Goal: Use online tool/utility: Utilize a website feature to perform a specific function

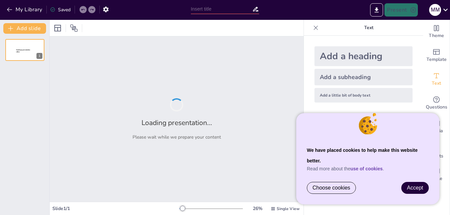
type input "TRASFORMATORE MONOFASE"
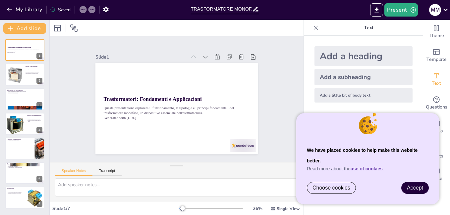
click at [418, 190] on span "Accept" at bounding box center [415, 188] width 16 height 6
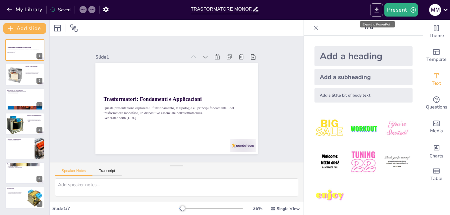
click at [376, 11] on icon "Export to PowerPoint" at bounding box center [376, 10] width 7 height 7
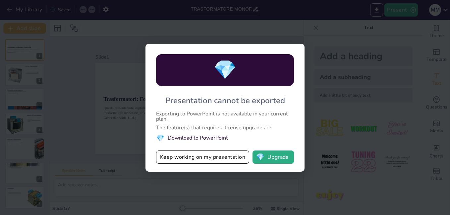
click at [353, 107] on div "💎 Presentation cannot be exported Exporting to PowerPoint is not available in y…" at bounding box center [225, 107] width 450 height 215
click at [187, 160] on button "Keep working on my presentation" at bounding box center [202, 157] width 93 height 13
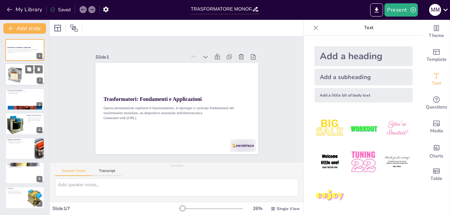
click at [14, 82] on div at bounding box center [15, 75] width 24 height 20
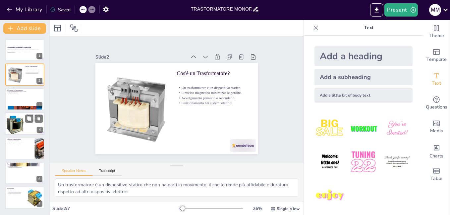
click at [24, 121] on div at bounding box center [15, 124] width 23 height 23
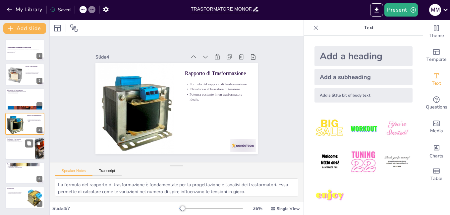
click at [28, 151] on div at bounding box center [25, 149] width 40 height 23
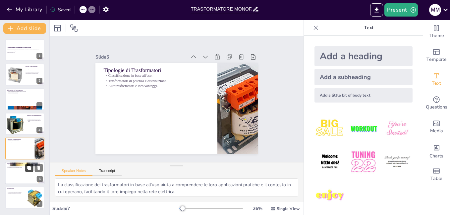
click at [25, 169] on button at bounding box center [29, 168] width 8 height 8
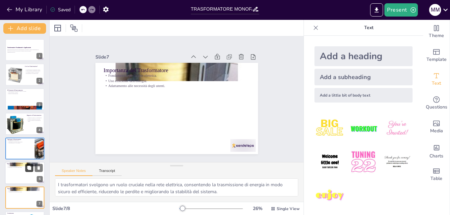
scroll to position [24, 0]
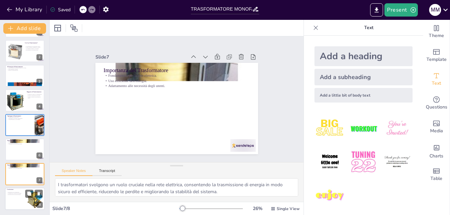
click at [16, 204] on div at bounding box center [25, 199] width 40 height 23
type textarea "Comprendere i trasformatori è fondamentale per gli studenti, poiché fornisce un…"
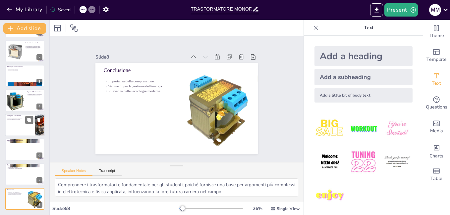
scroll to position [0, 0]
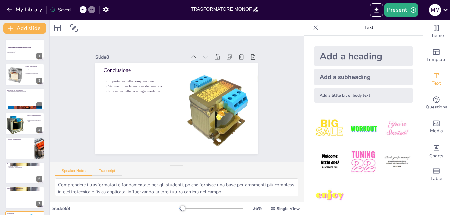
click at [112, 173] on button "Transcript" at bounding box center [107, 172] width 30 height 7
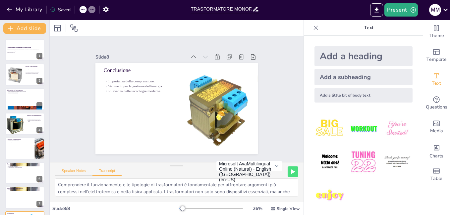
click at [77, 172] on button "Speaker Notes" at bounding box center [73, 172] width 37 height 7
